Goal: Find specific page/section: Find specific page/section

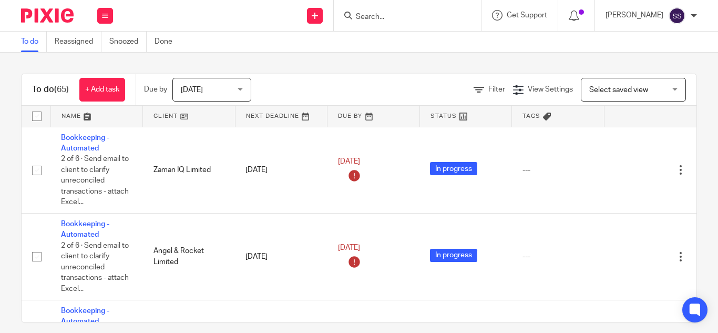
click at [367, 12] on form at bounding box center [411, 15] width 112 height 13
click at [369, 15] on input "Search" at bounding box center [402, 17] width 95 height 9
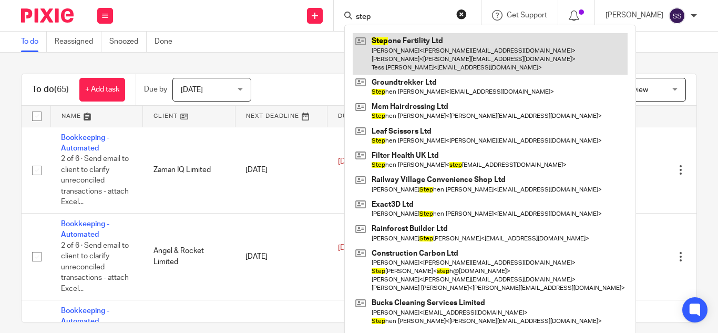
type input "step"
click at [421, 57] on link at bounding box center [490, 54] width 275 height 42
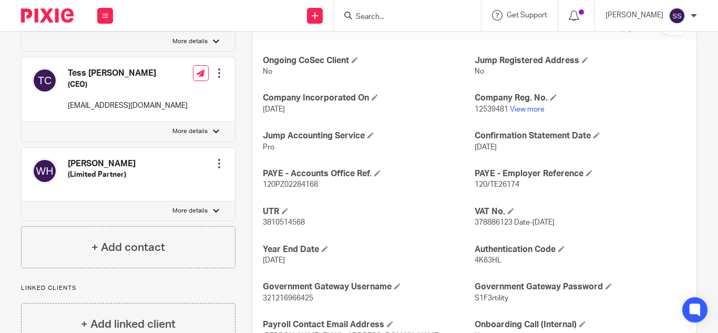
scroll to position [369, 0]
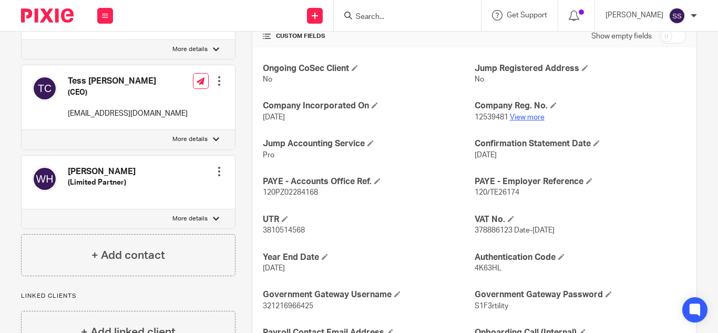
click at [516, 116] on link "View more" at bounding box center [527, 117] width 35 height 7
